Goal: Navigation & Orientation: Find specific page/section

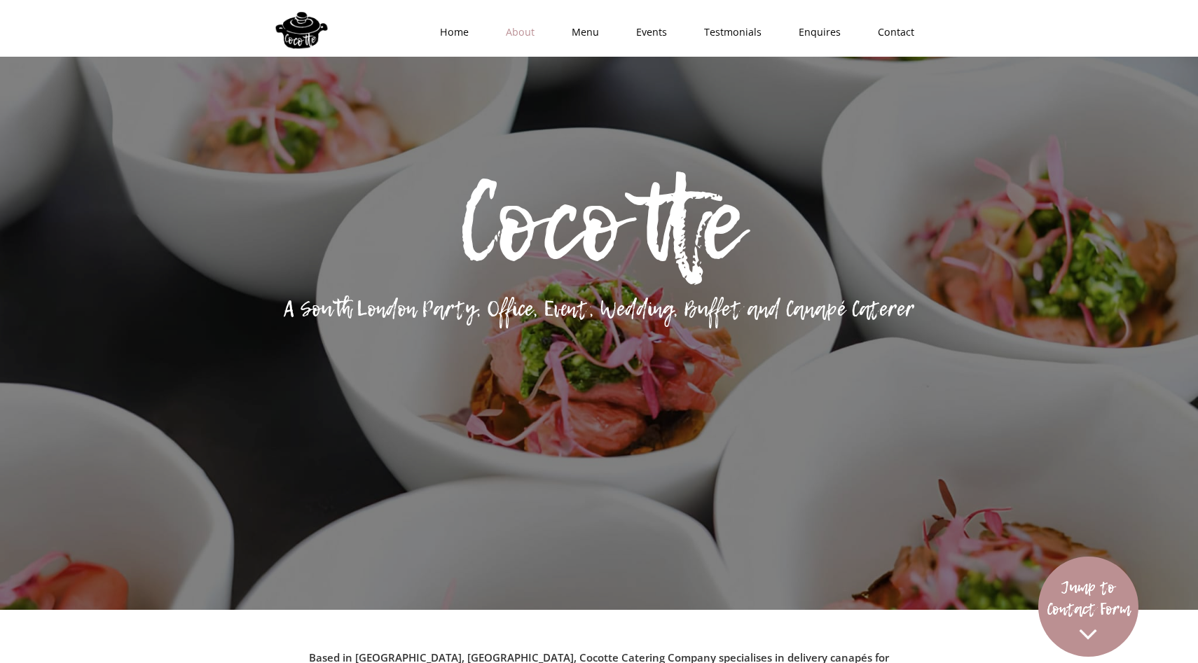
click at [524, 35] on link "About" at bounding box center [516, 32] width 66 height 42
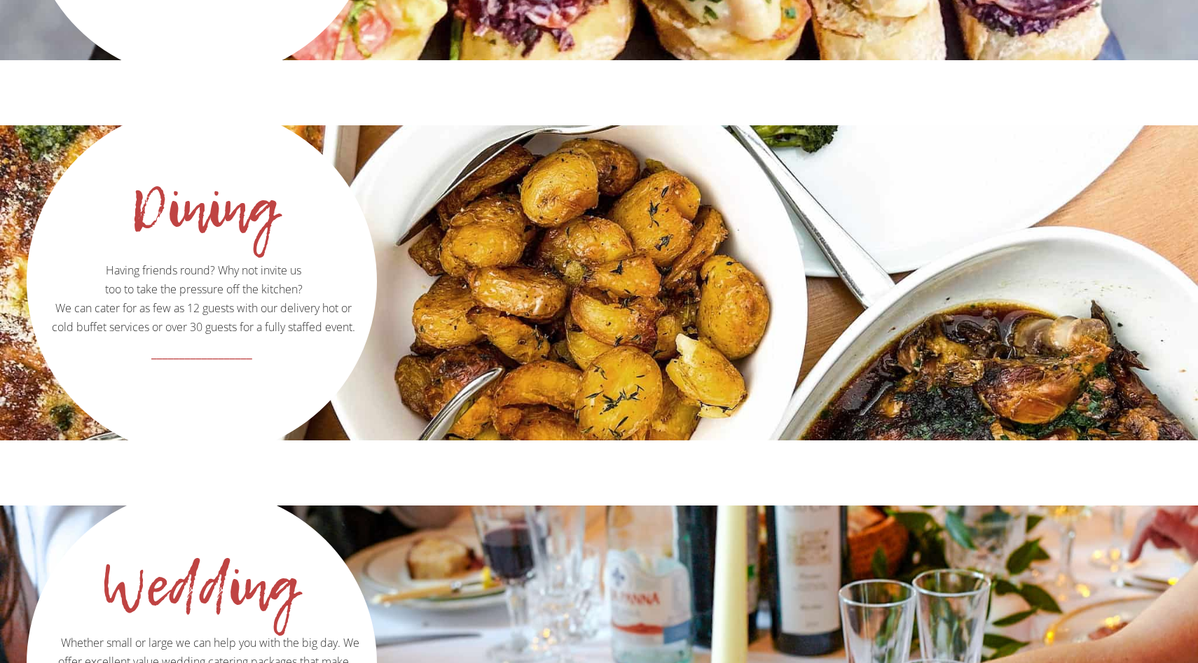
scroll to position [1915, 0]
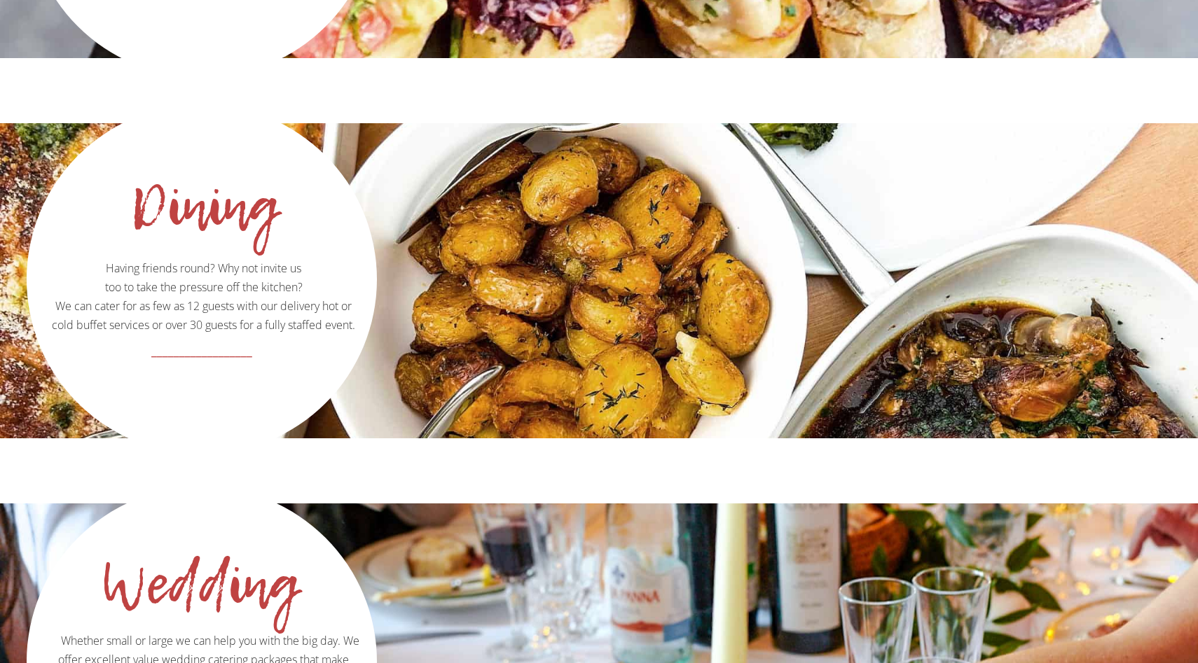
click at [209, 341] on strong "__________________" at bounding box center [201, 350] width 101 height 18
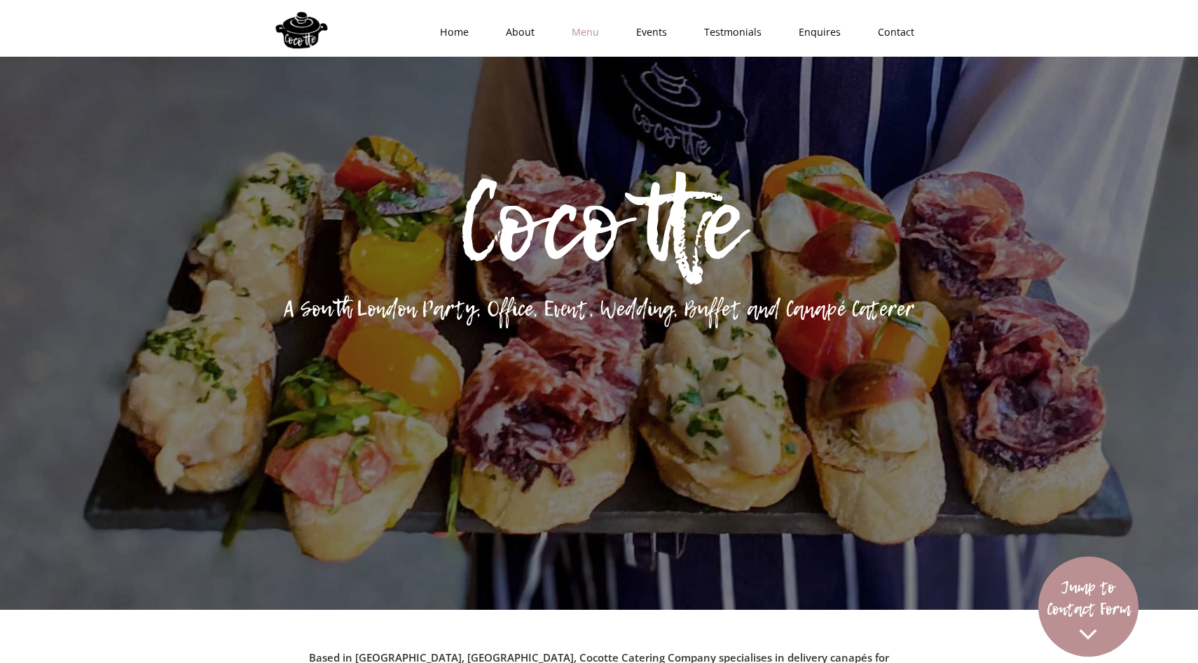
click at [586, 32] on link "Menu" at bounding box center [581, 32] width 64 height 42
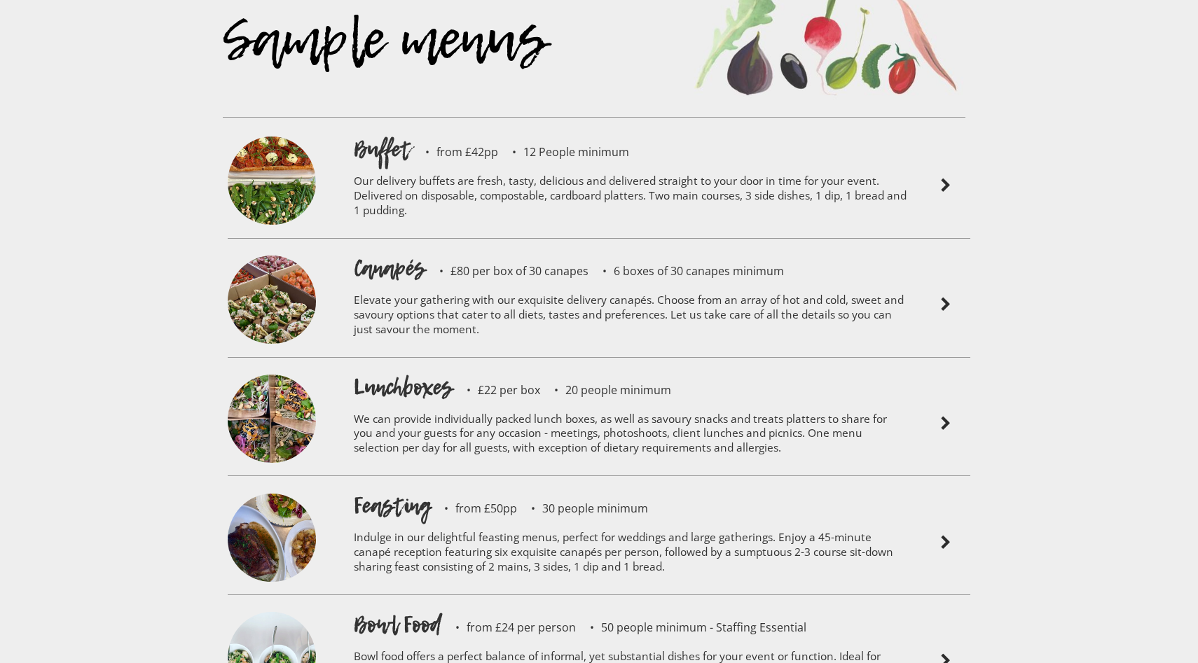
scroll to position [3172, 0]
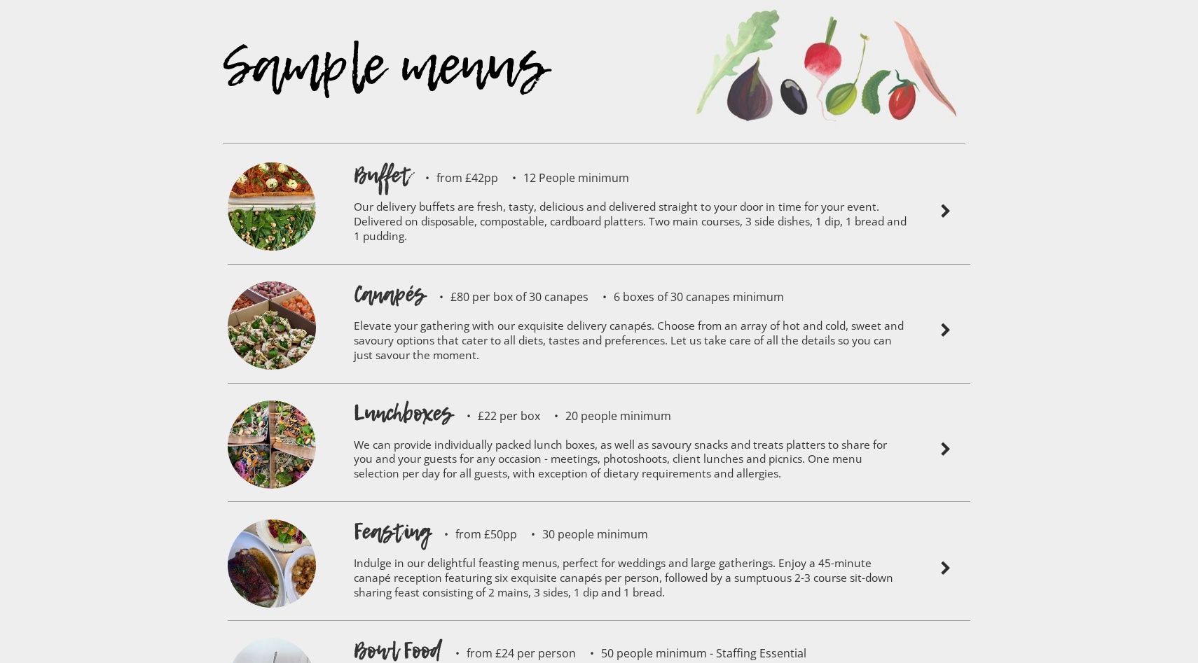
click at [609, 191] on p "Our delivery buffets are fresh, tasty, delicious and delivered straight to your…" at bounding box center [630, 224] width 553 height 67
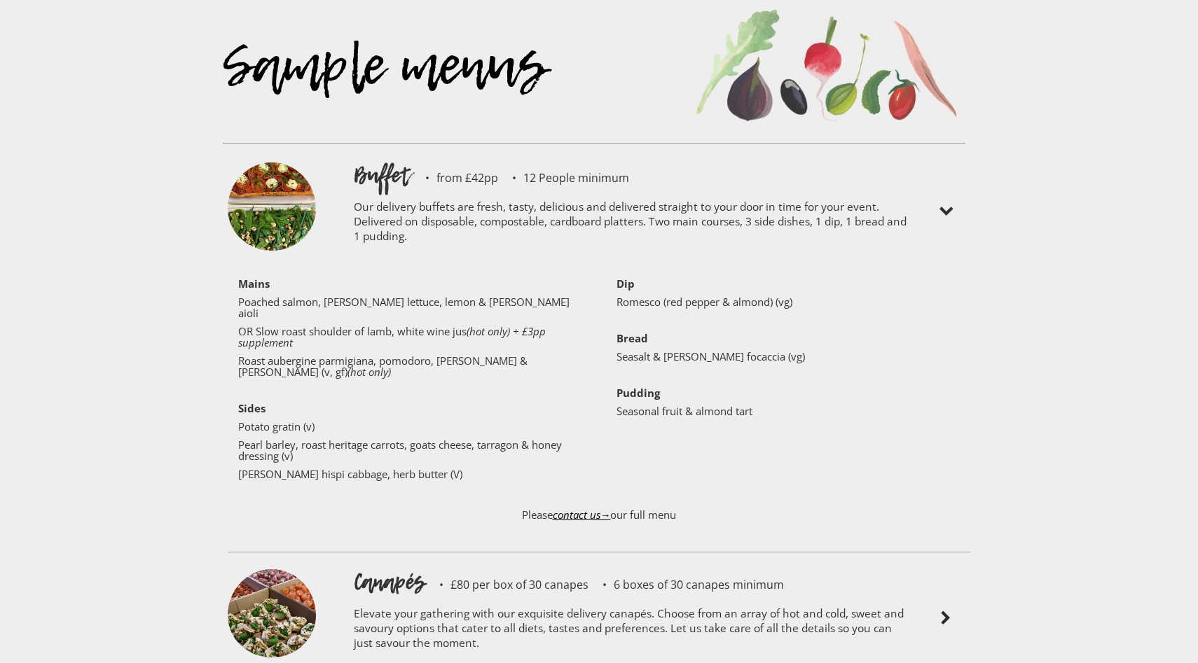
scroll to position [5291, 0]
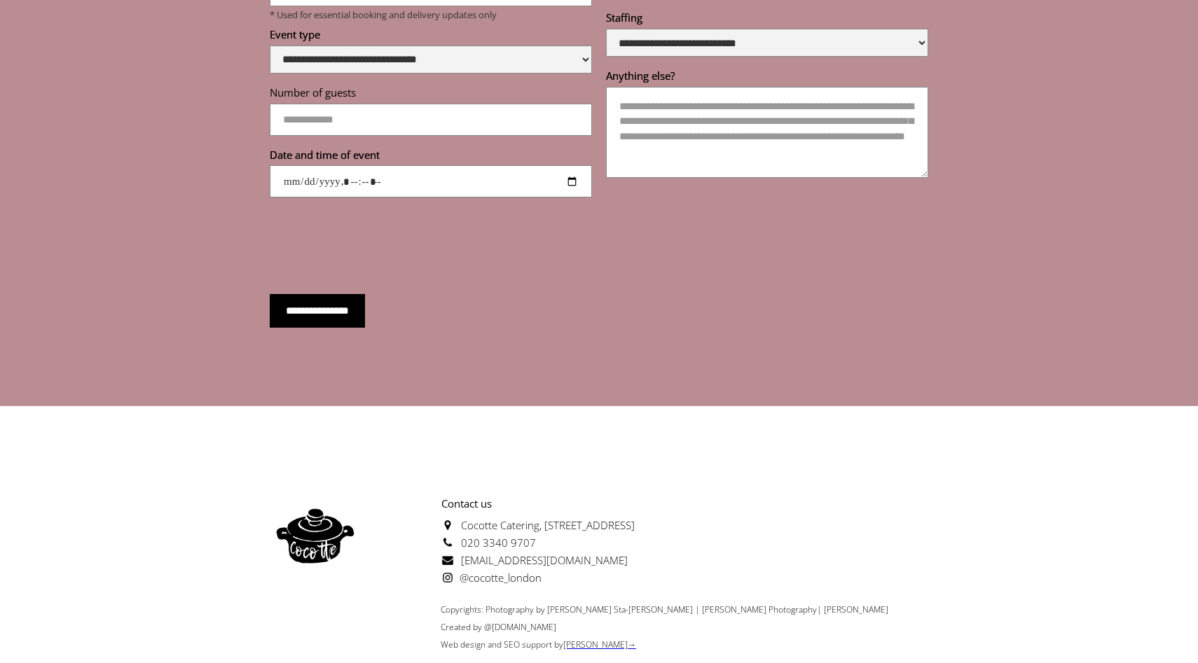
scroll to position [1915, 0]
